Goal: Find specific page/section: Find specific page/section

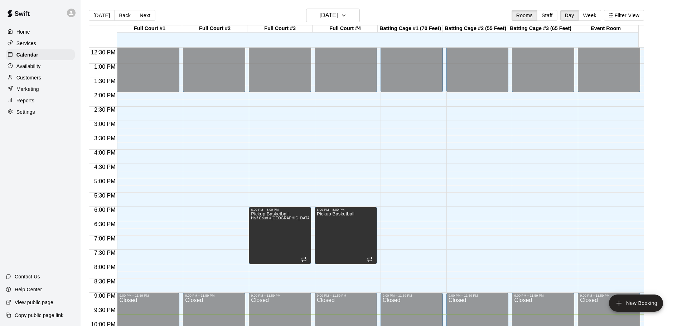
scroll to position [401, 0]
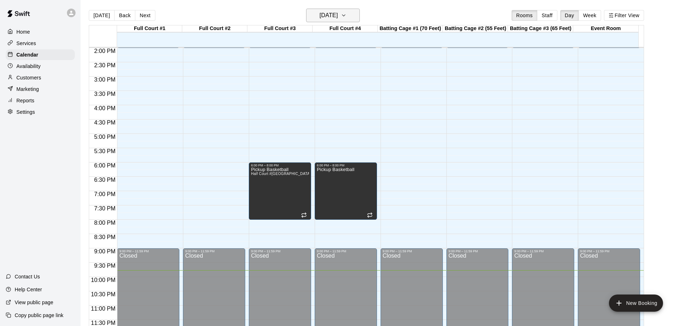
click at [340, 10] on button "[DATE]" at bounding box center [333, 16] width 54 height 14
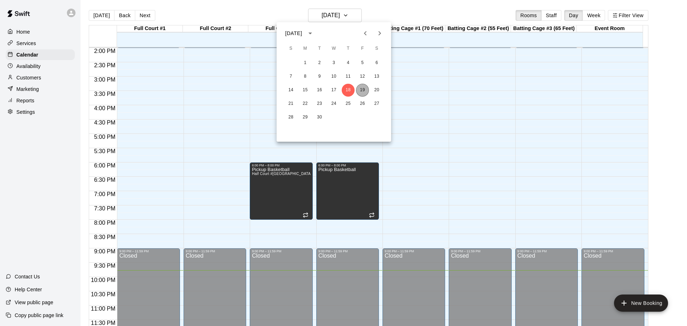
click at [362, 92] on button "19" at bounding box center [362, 90] width 13 height 13
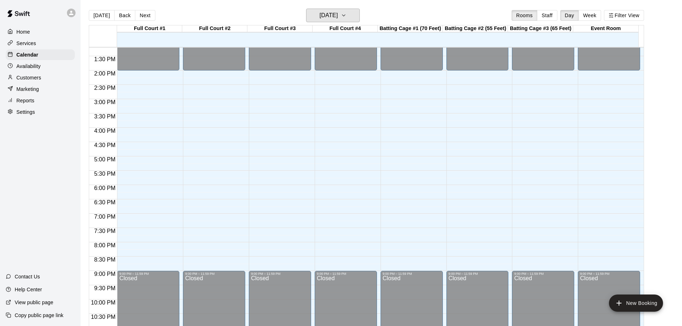
scroll to position [365, 0]
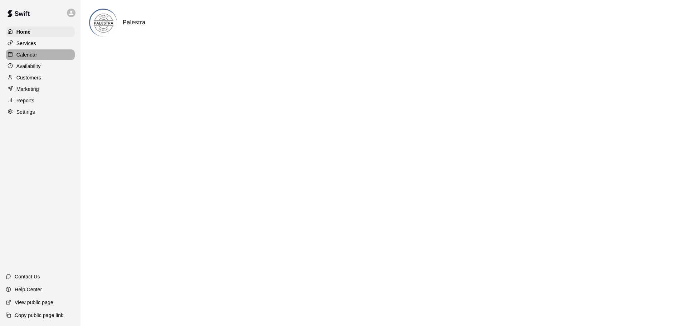
click at [45, 55] on div "Calendar" at bounding box center [40, 54] width 69 height 11
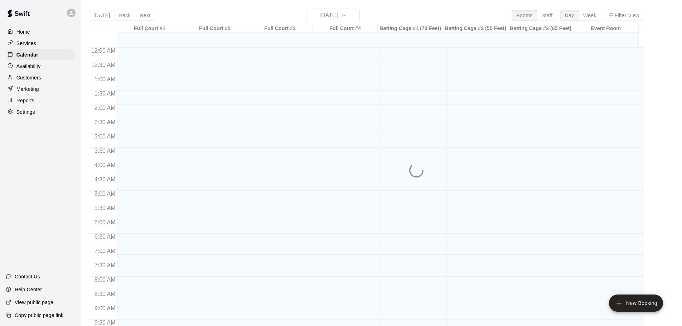
scroll to position [207, 0]
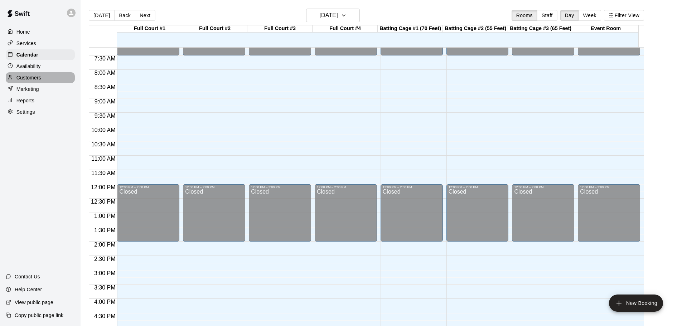
click at [38, 81] on p "Customers" at bounding box center [28, 77] width 25 height 7
